Goal: Information Seeking & Learning: Learn about a topic

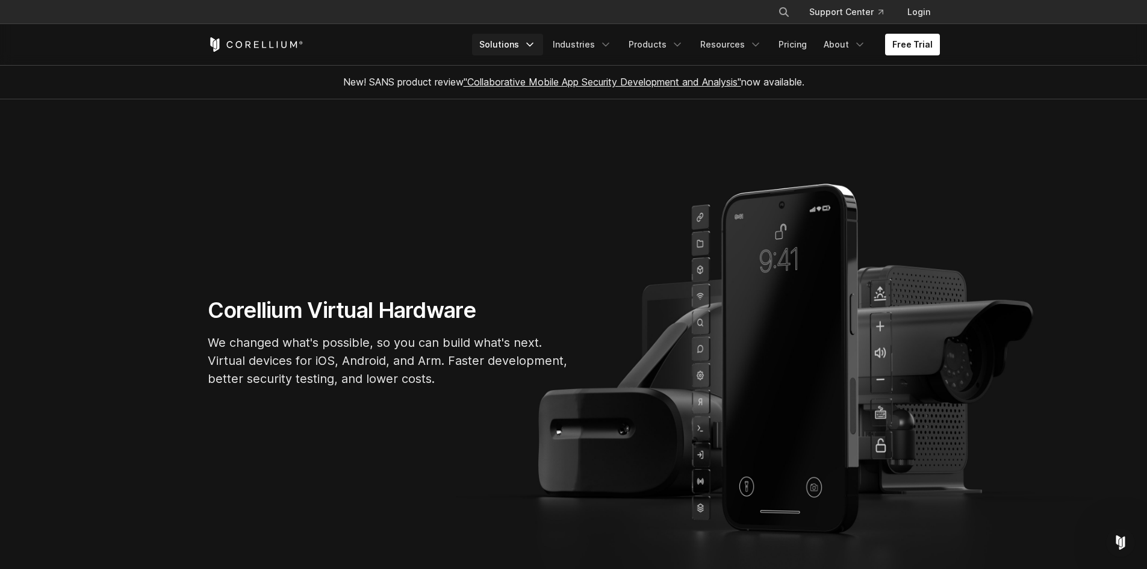
click at [529, 45] on link "Solutions" at bounding box center [507, 45] width 71 height 22
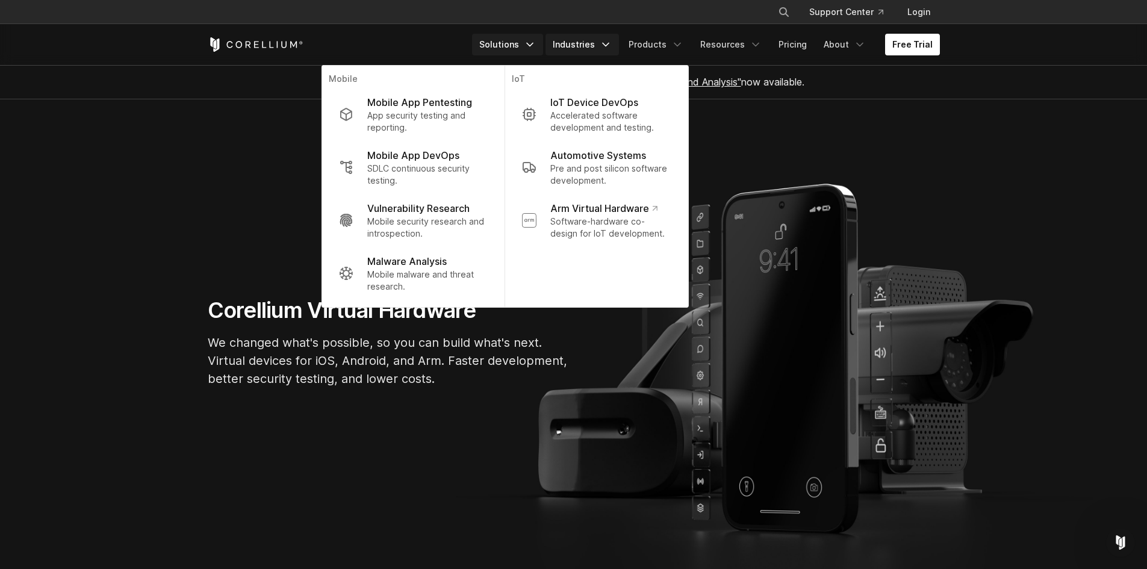
click at [609, 45] on polyline "Navigation Menu" at bounding box center [606, 44] width 6 height 3
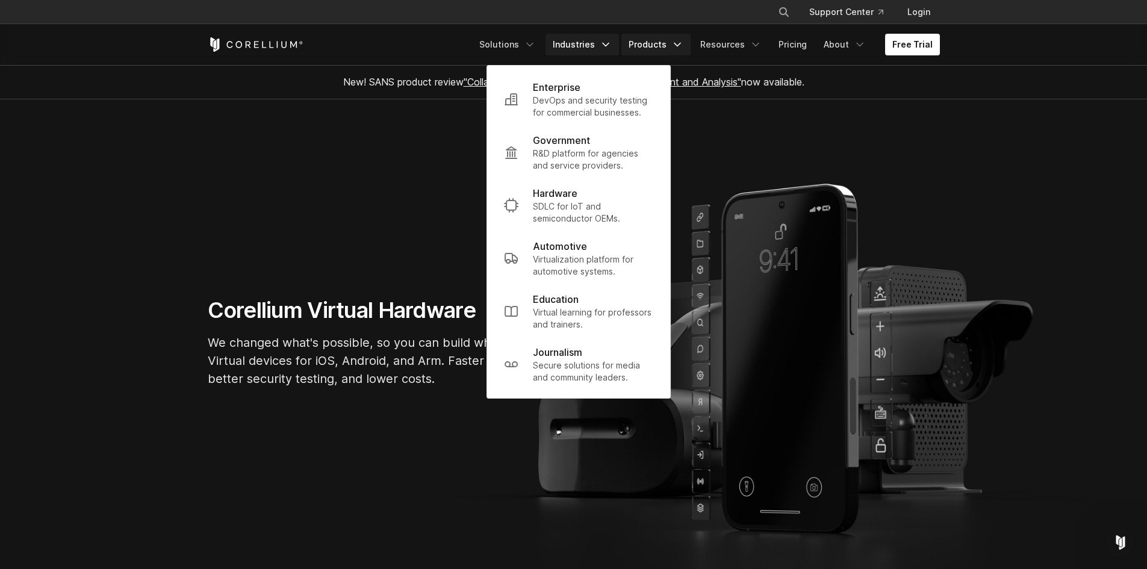
click at [670, 40] on link "Products" at bounding box center [656, 45] width 69 height 22
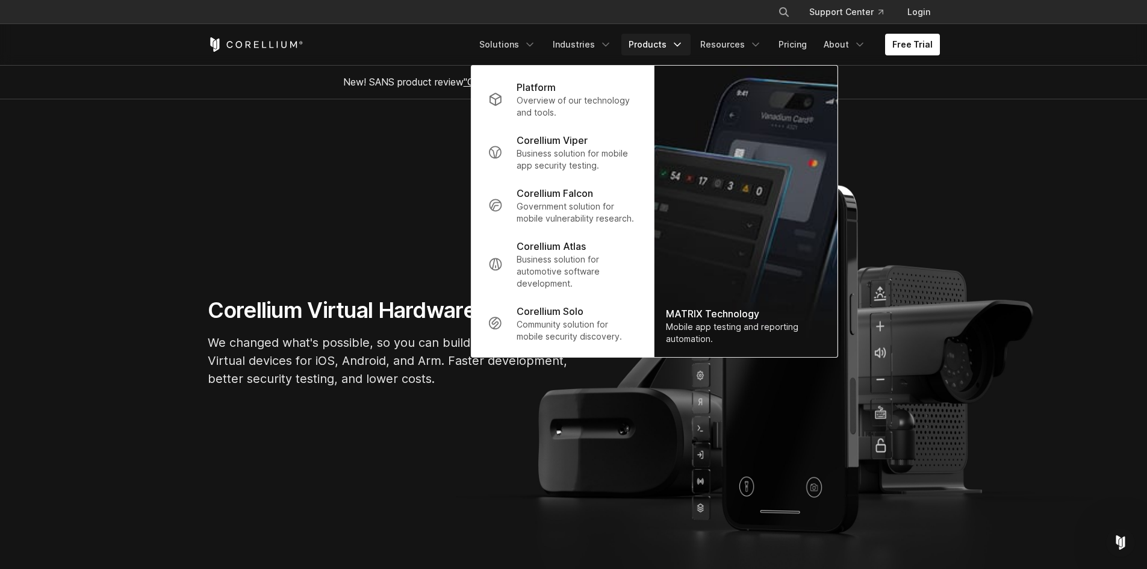
click at [678, 46] on icon "Navigation Menu" at bounding box center [678, 45] width 12 height 12
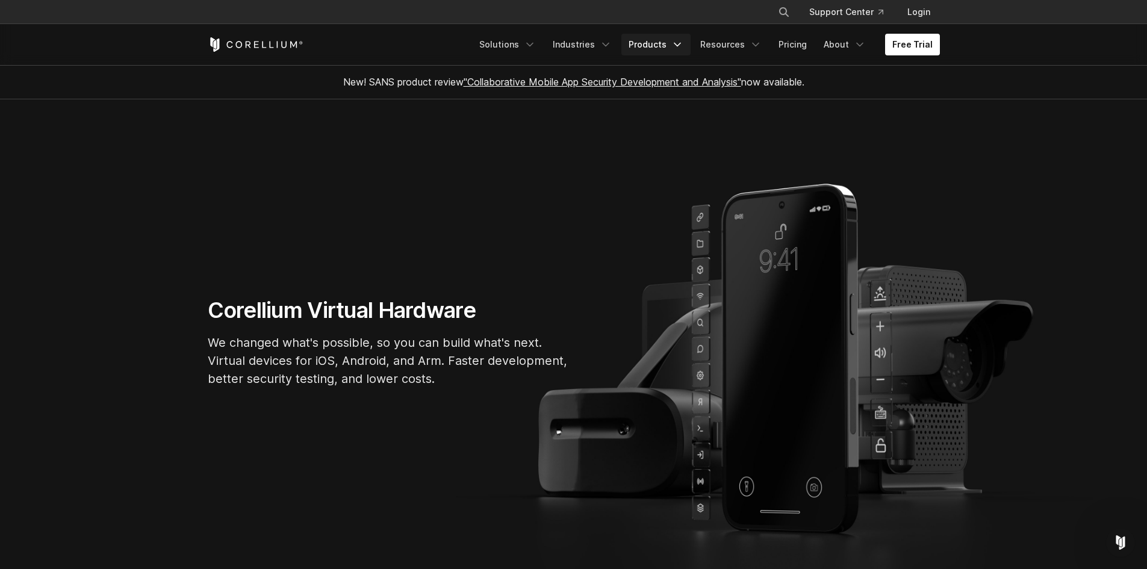
click at [678, 46] on icon "Navigation Menu" at bounding box center [678, 45] width 12 height 12
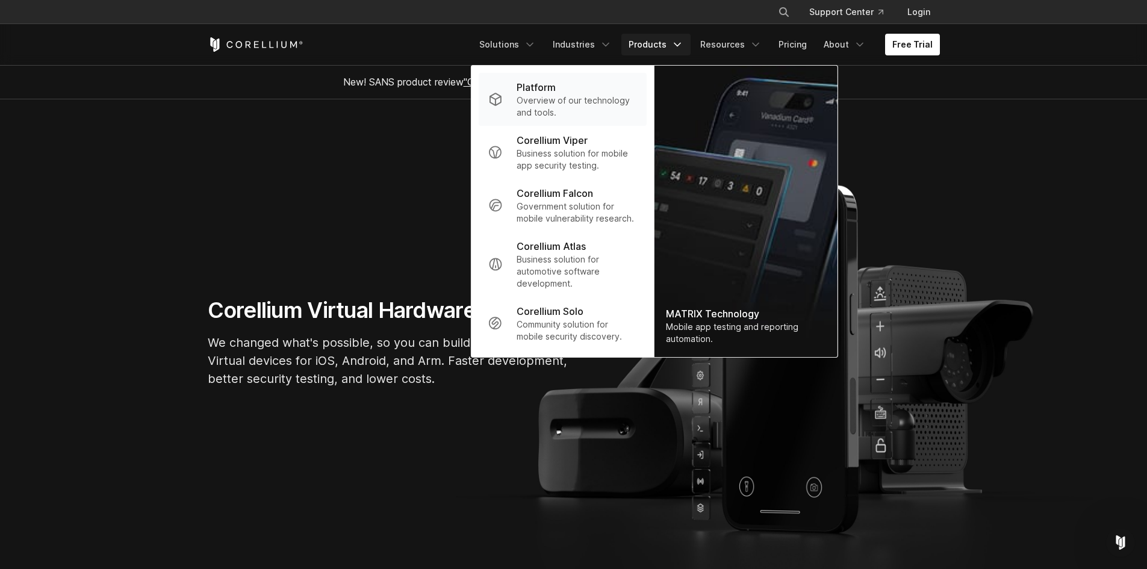
click at [557, 108] on p "Overview of our technology and tools." at bounding box center [577, 107] width 120 height 24
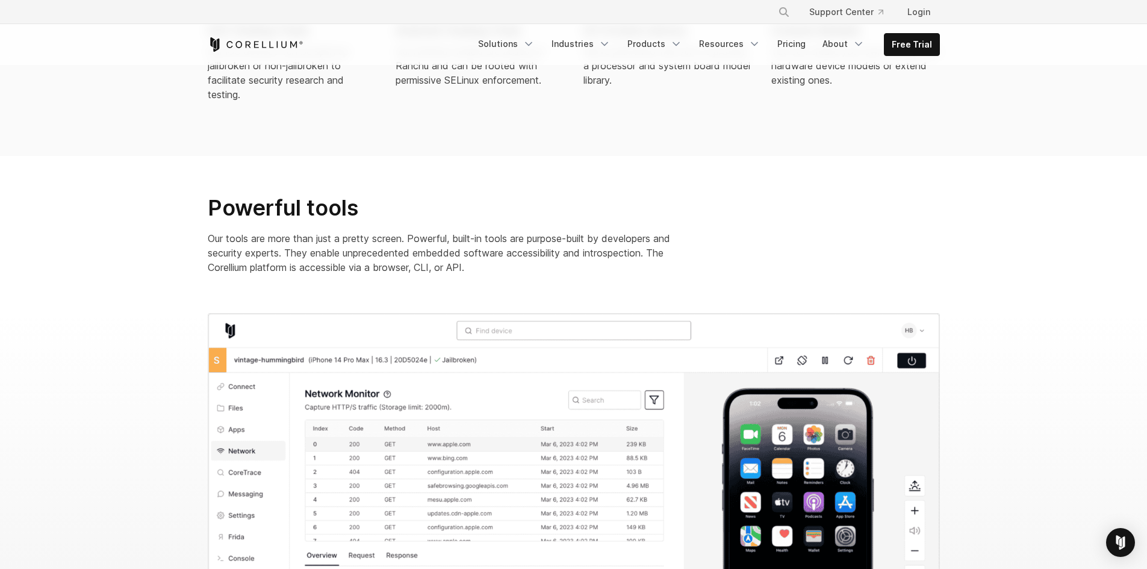
scroll to position [1084, 0]
